Goal: Answer question/provide support: Share knowledge or assist other users

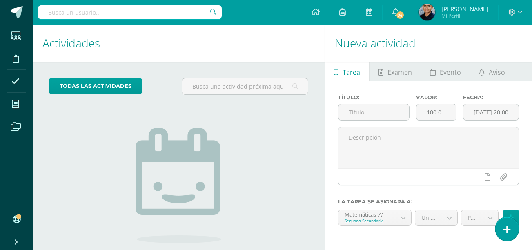
click at [509, 225] on link at bounding box center [506, 229] width 23 height 24
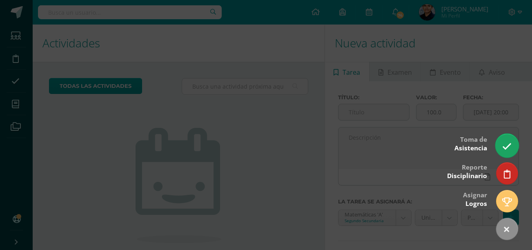
click at [504, 139] on link at bounding box center [506, 146] width 23 height 24
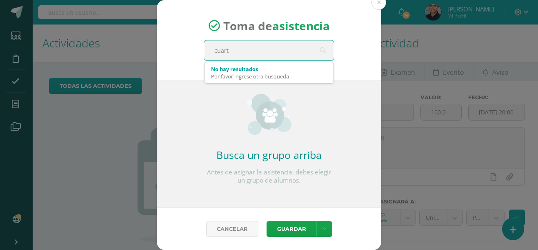
type input "cuarto"
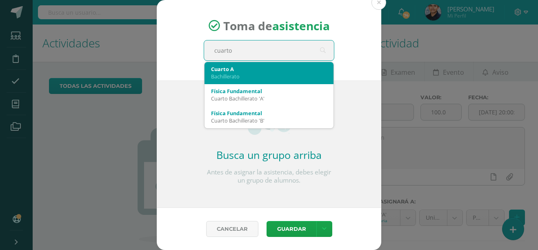
click at [263, 74] on div "Bachillerato" at bounding box center [269, 76] width 116 height 7
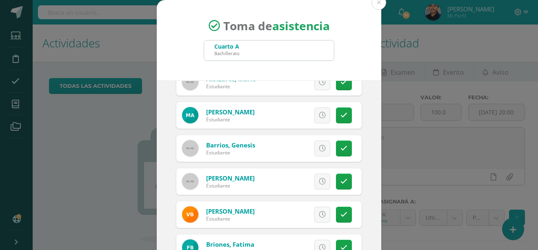
scroll to position [41, 0]
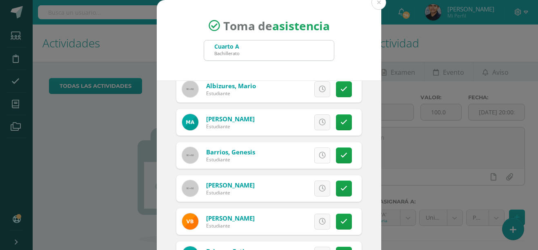
click at [319, 156] on icon at bounding box center [322, 155] width 7 height 7
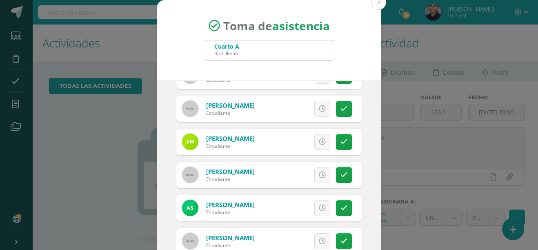
scroll to position [618, 0]
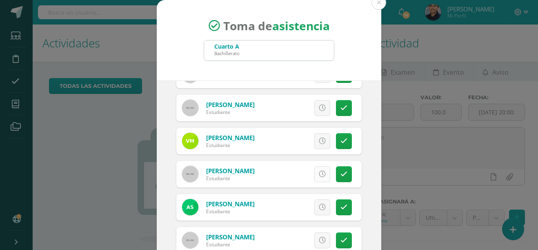
click at [319, 178] on link at bounding box center [322, 174] width 16 height 16
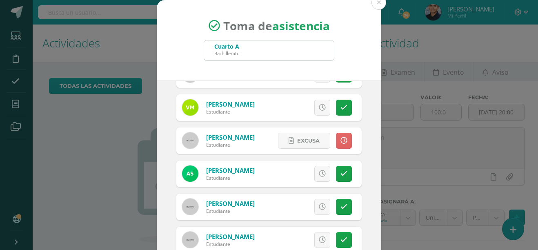
scroll to position [59, 0]
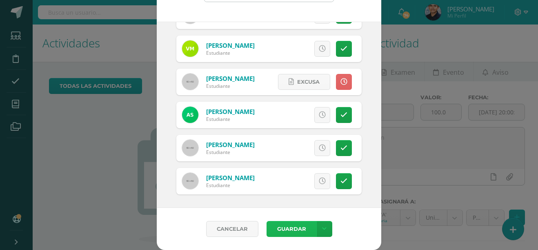
click at [285, 230] on button "Guardar" at bounding box center [292, 229] width 50 height 16
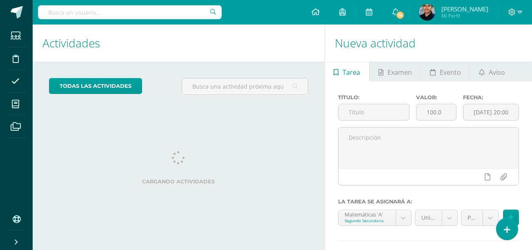
click at [203, 52] on h1 "Actividades" at bounding box center [178, 43] width 272 height 37
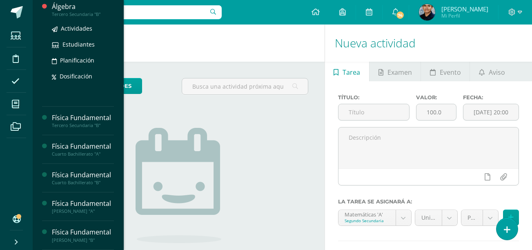
scroll to position [147, 0]
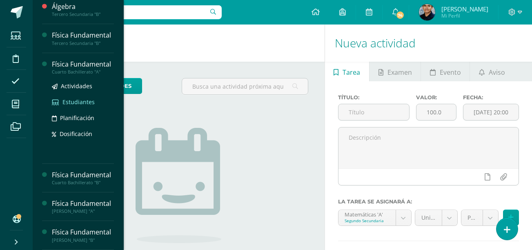
click at [78, 98] on span "Estudiantes" at bounding box center [78, 102] width 32 height 8
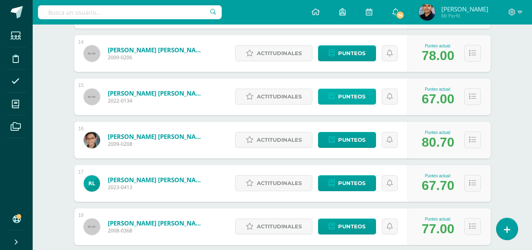
scroll to position [706, 0]
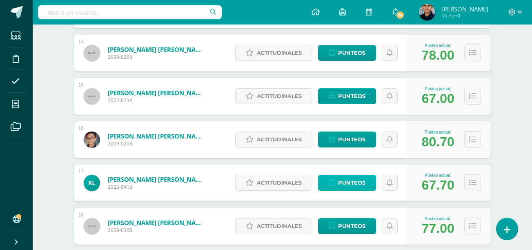
click at [360, 184] on span "Punteos" at bounding box center [351, 182] width 27 height 15
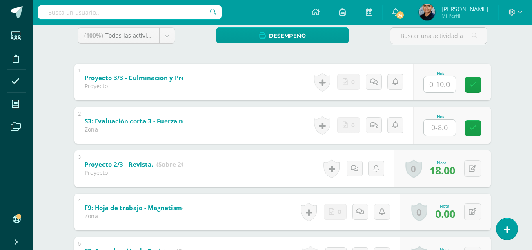
scroll to position [141, 0]
click at [442, 126] on input "text" at bounding box center [440, 127] width 32 height 16
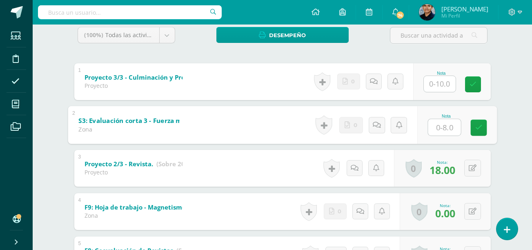
type input "0"
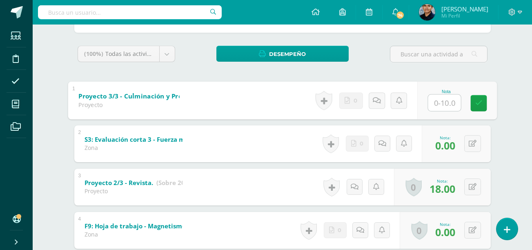
click at [447, 104] on input "text" at bounding box center [444, 102] width 33 height 16
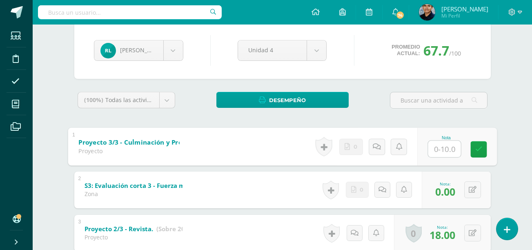
scroll to position [75, 0]
